Goal: Navigation & Orientation: Find specific page/section

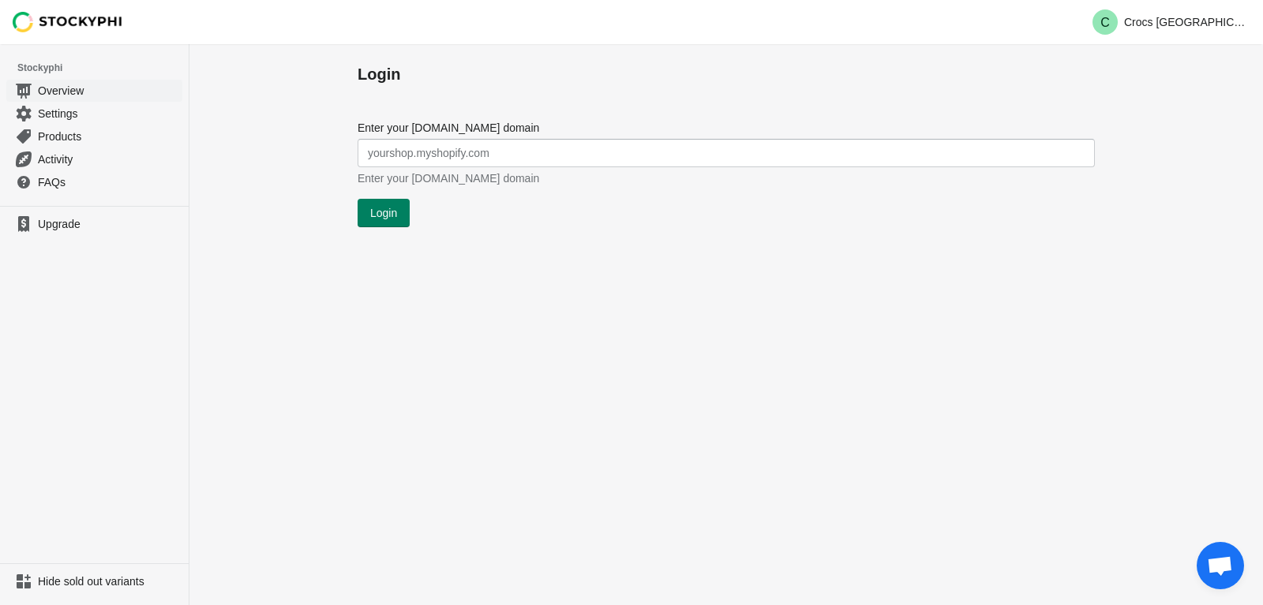
click at [88, 99] on link "Overview" at bounding box center [94, 90] width 176 height 23
click at [70, 120] on span "Settings" at bounding box center [108, 114] width 141 height 16
drag, startPoint x: 107, startPoint y: 28, endPoint x: 50, endPoint y: 31, distance: 56.9
click at [50, 31] on div at bounding box center [94, 22] width 189 height 44
